Goal: Task Accomplishment & Management: Manage account settings

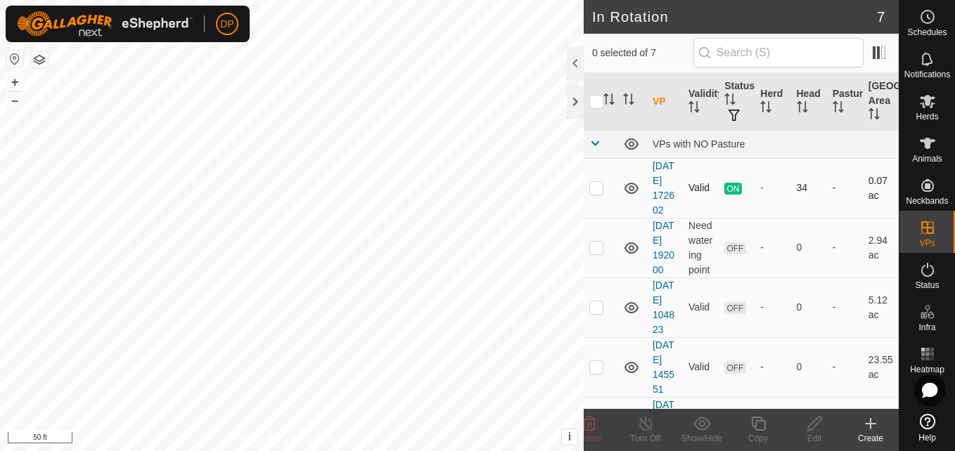
click at [593, 193] on p-checkbox at bounding box center [596, 187] width 14 height 11
checkbox input "true"
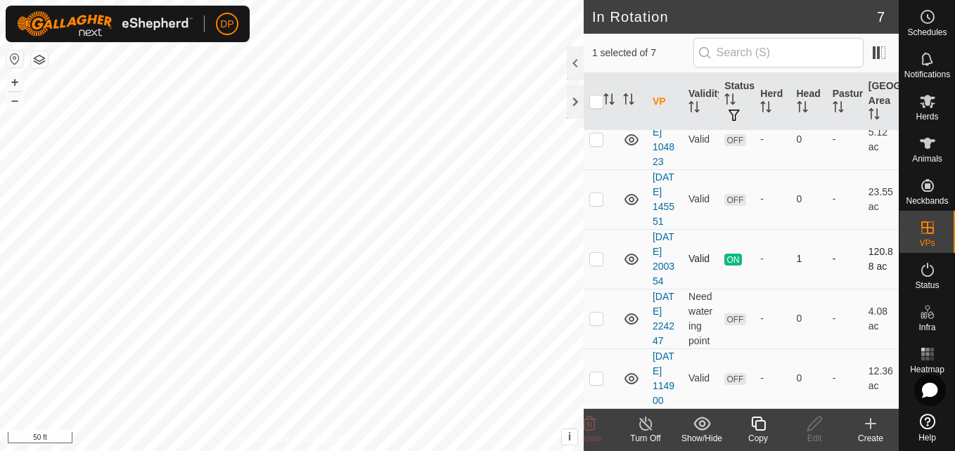
scroll to position [211, 0]
click at [595, 264] on p-checkbox at bounding box center [596, 258] width 14 height 11
checkbox input "true"
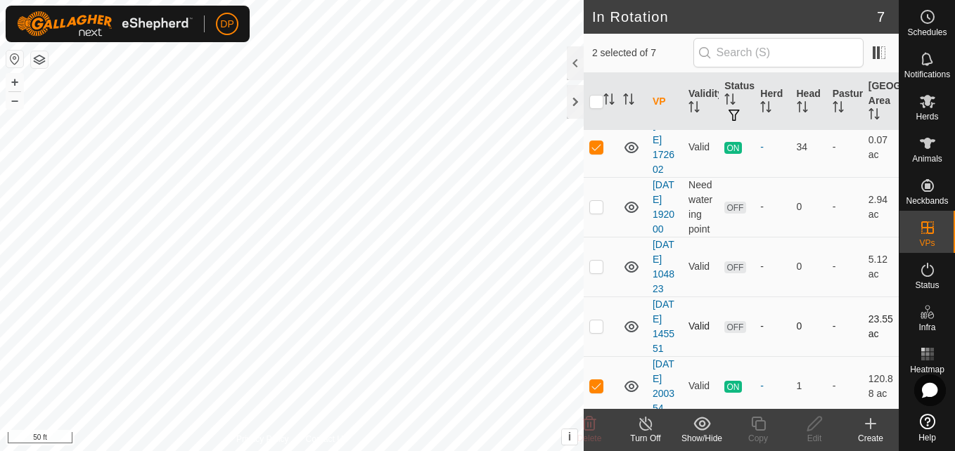
scroll to position [0, 0]
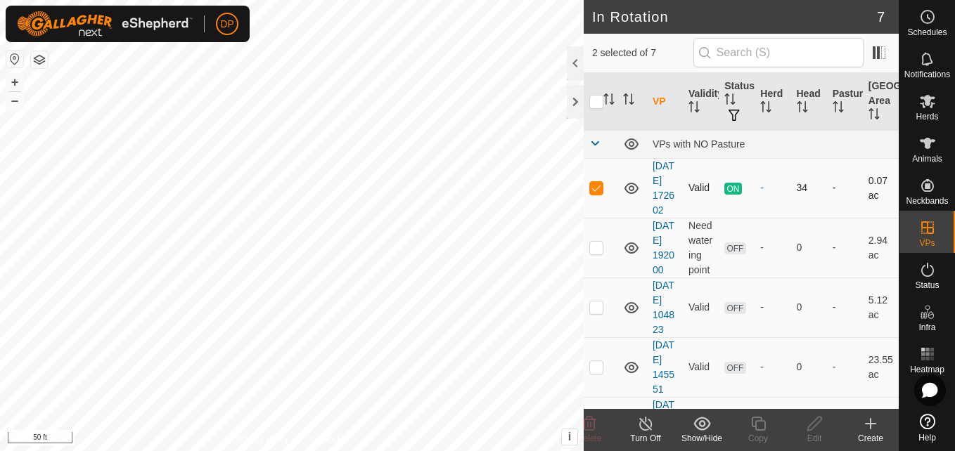
click at [593, 193] on p-checkbox at bounding box center [596, 187] width 14 height 11
checkbox input "false"
click at [631, 195] on icon at bounding box center [631, 188] width 17 height 17
click at [572, 102] on div at bounding box center [575, 102] width 17 height 34
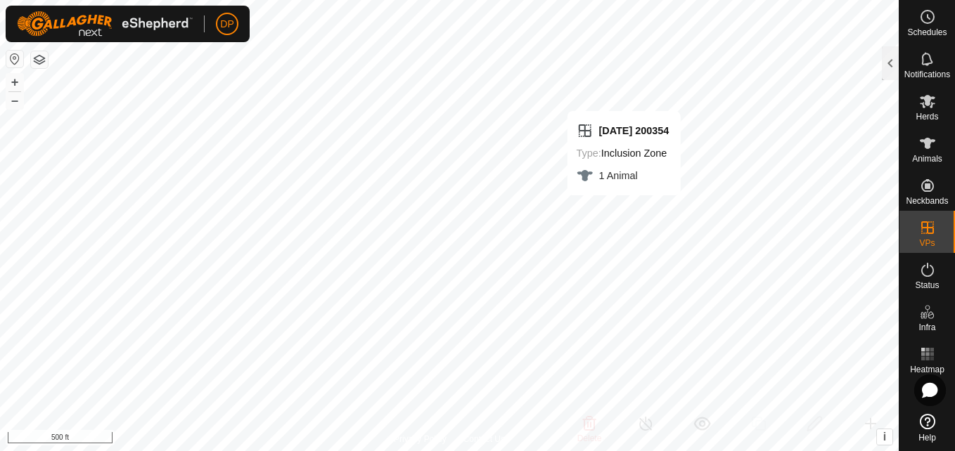
checkbox input "false"
